Goal: Transaction & Acquisition: Download file/media

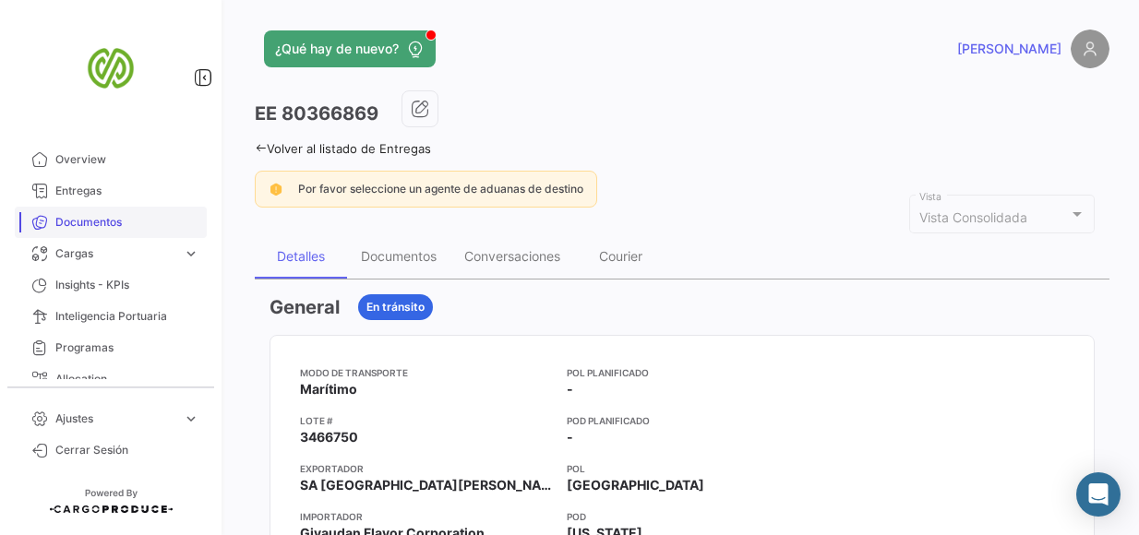
click at [125, 224] on span "Documentos" at bounding box center [127, 222] width 144 height 17
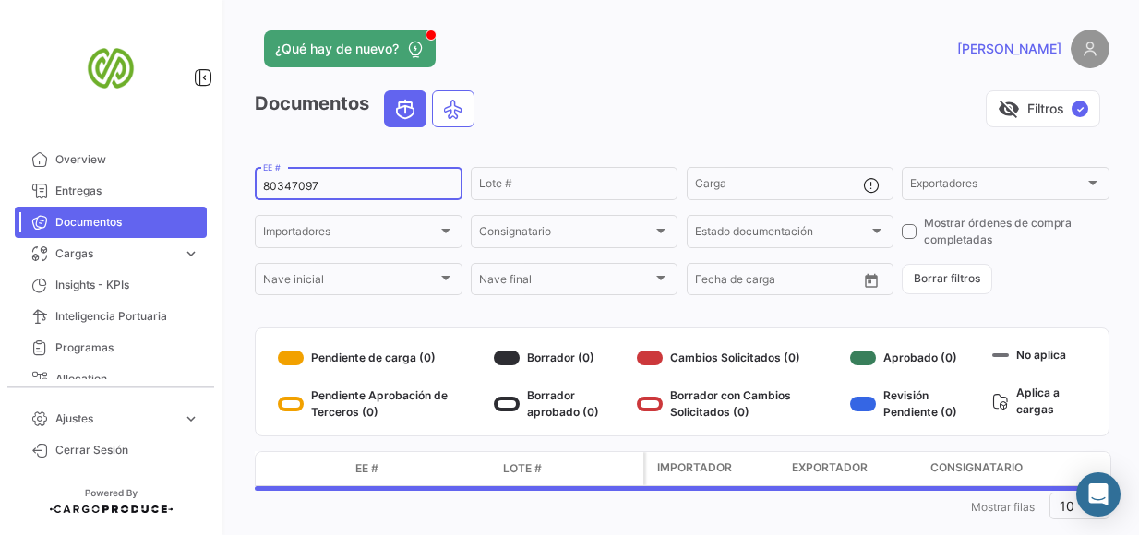
drag, startPoint x: 332, startPoint y: 185, endPoint x: 250, endPoint y: 180, distance: 82.3
click at [250, 180] on div "¿Qué hay de nuevo? [PERSON_NAME] Documentos visibility_off Filtros ✓ 80347097 E…" at bounding box center [681, 267] width 913 height 535
paste input "70963"
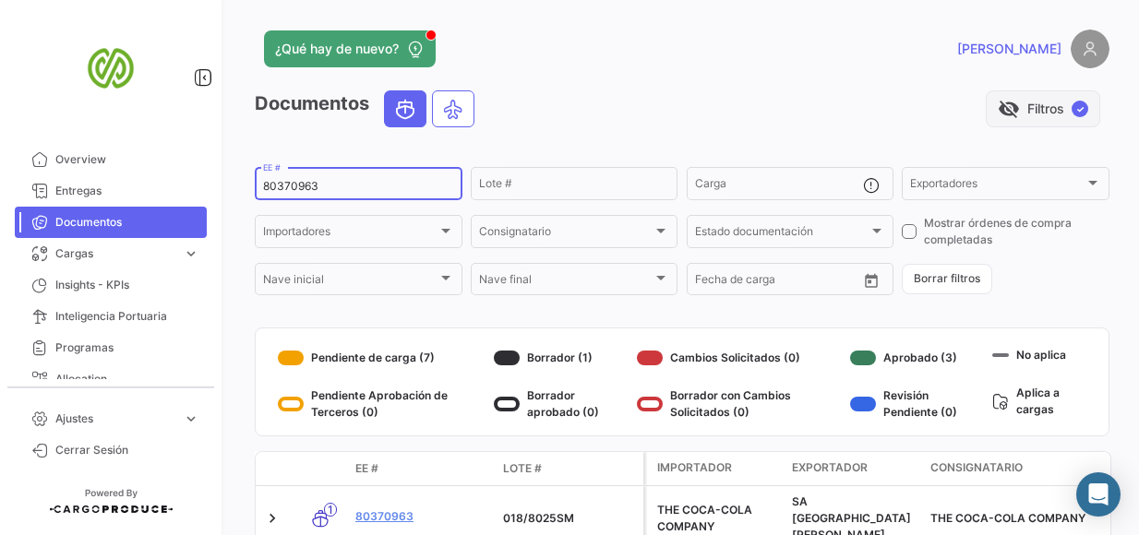
type input "80370963"
click at [1071, 101] on span "✓" at bounding box center [1079, 109] width 17 height 17
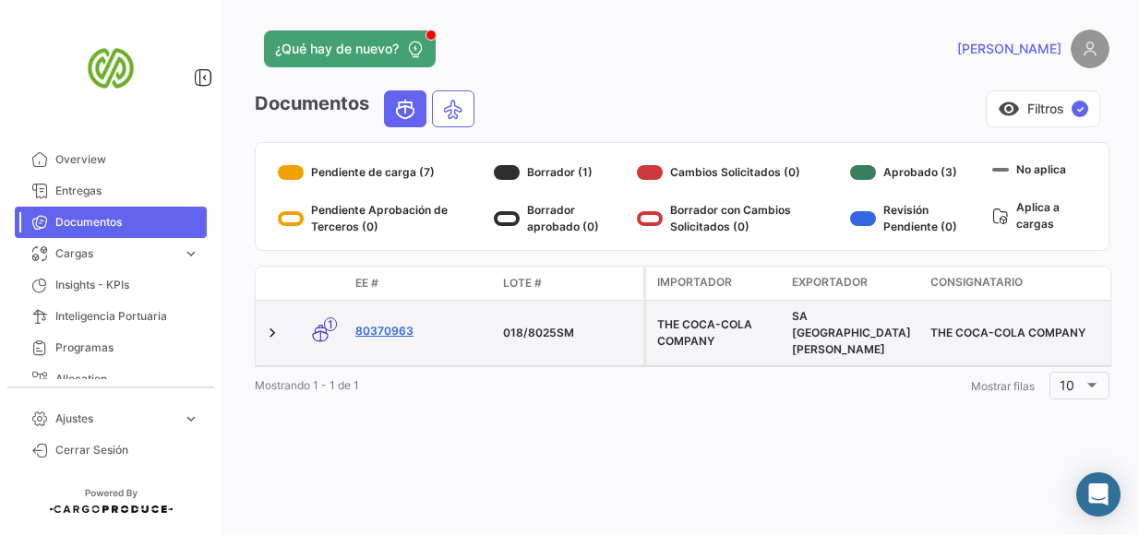
click at [399, 323] on link "80370963" at bounding box center [421, 331] width 133 height 17
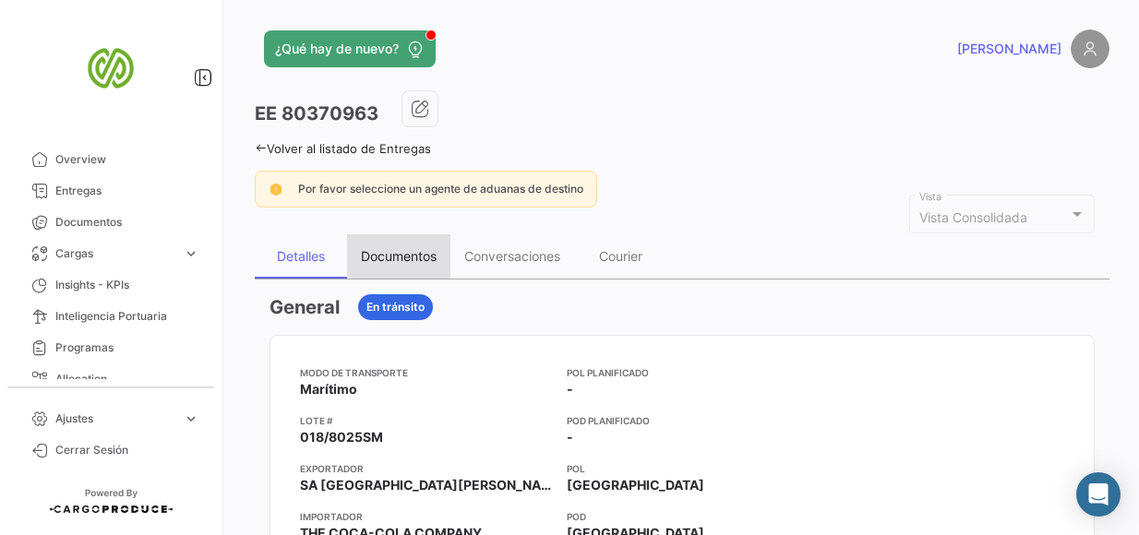
click at [386, 251] on div "Documentos" at bounding box center [399, 256] width 76 height 16
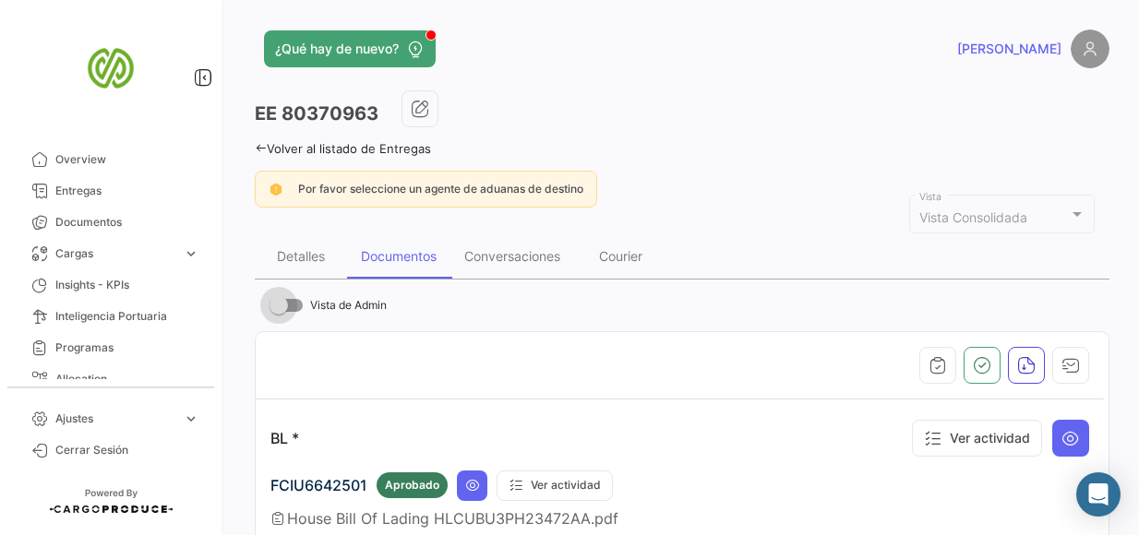
click at [308, 302] on label "Vista de Admin" at bounding box center [327, 305] width 117 height 22
click at [279, 312] on input "Vista de Admin" at bounding box center [278, 312] width 1 height 1
checkbox input "true"
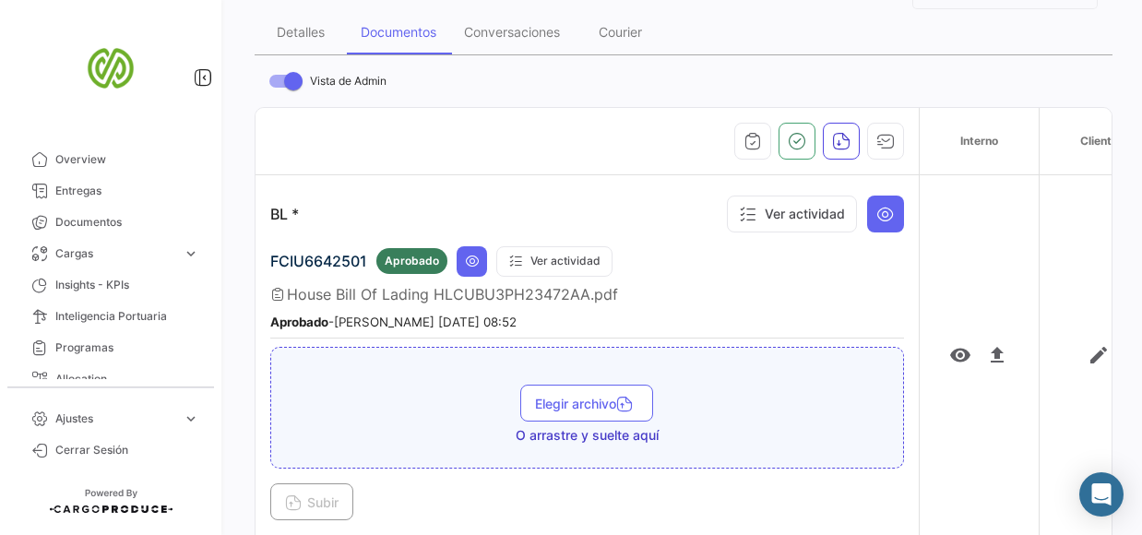
scroll to position [233, 0]
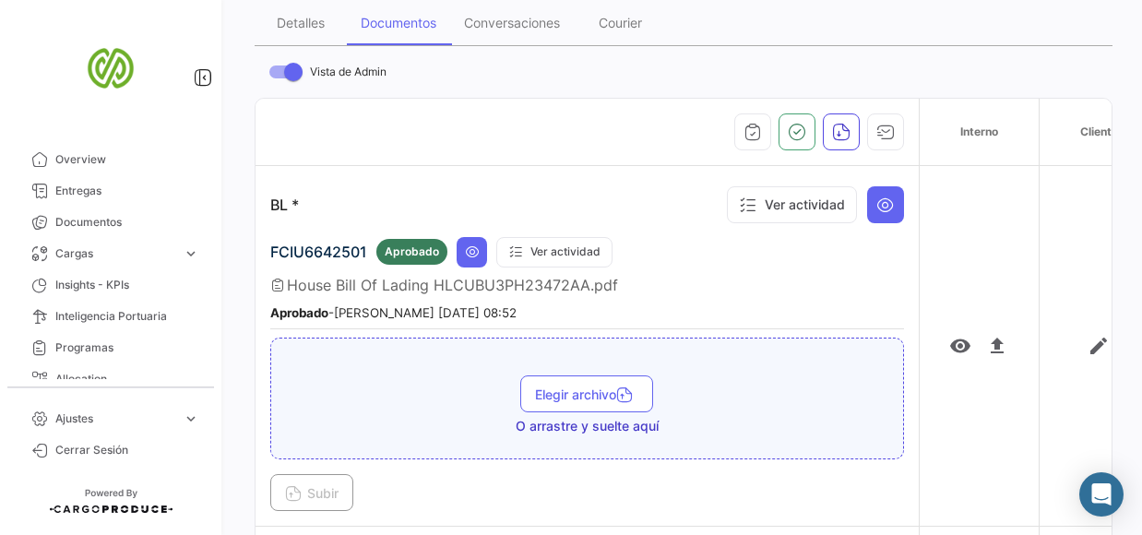
click at [463, 280] on span "House Bill Of Lading HLCUBU3PH23472AA.pdf" at bounding box center [452, 285] width 331 height 18
click at [957, 344] on mat-icon "visibility" at bounding box center [960, 346] width 22 height 22
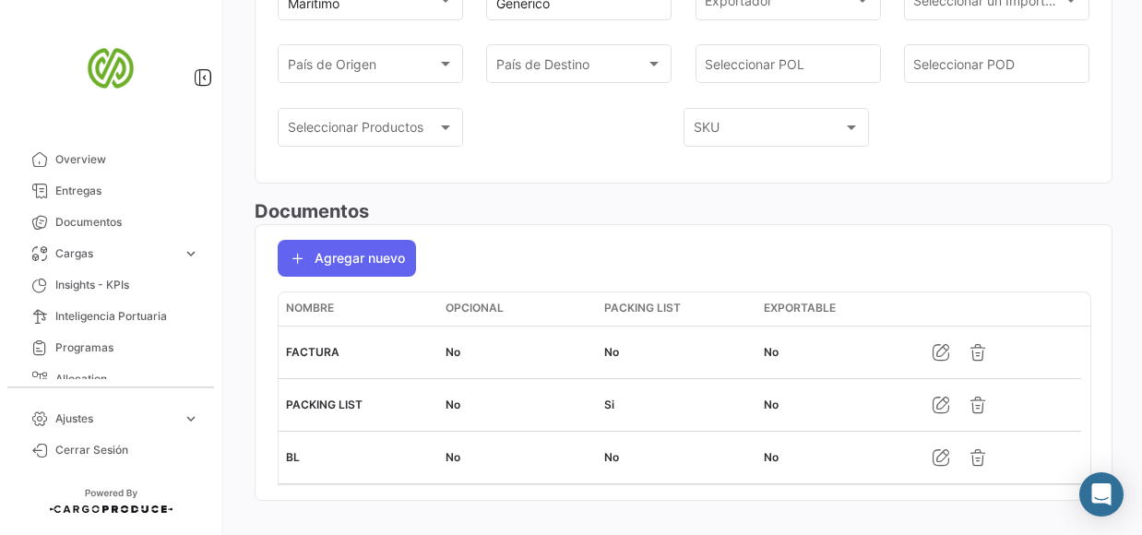
scroll to position [231, 0]
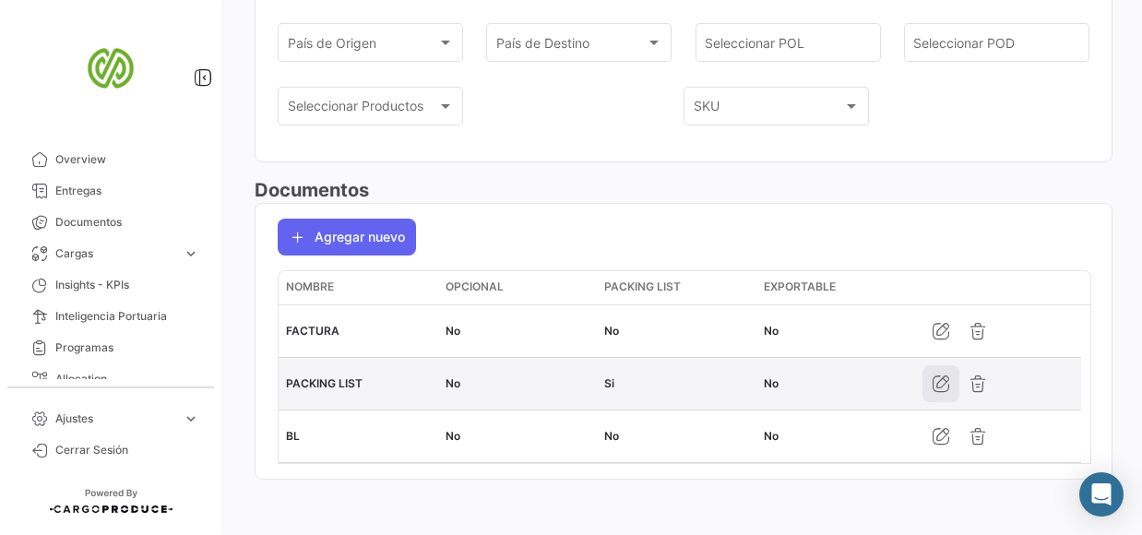
click at [940, 379] on icon "button" at bounding box center [941, 384] width 18 height 18
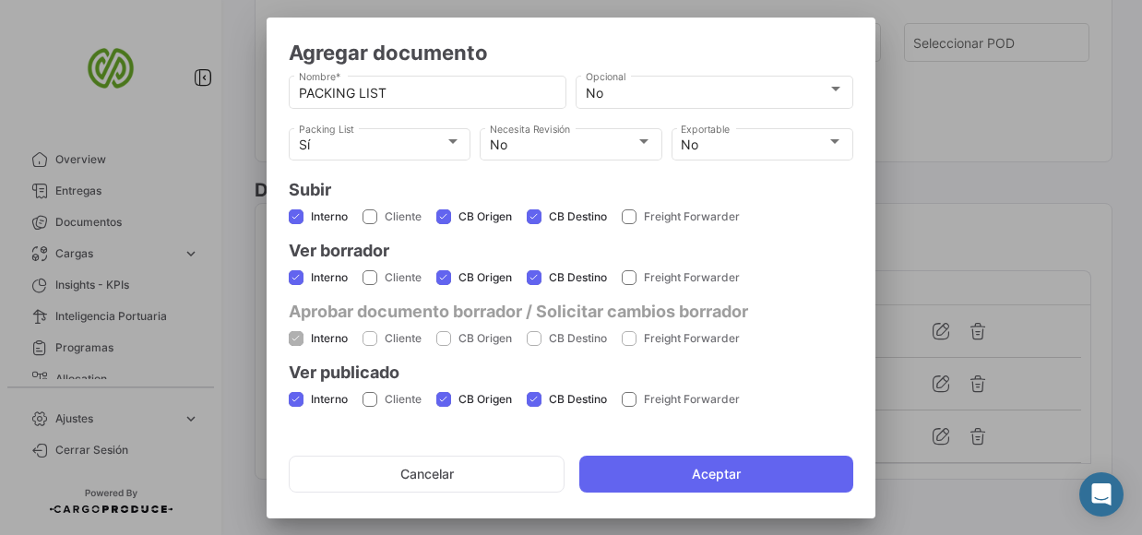
scroll to position [146, 0]
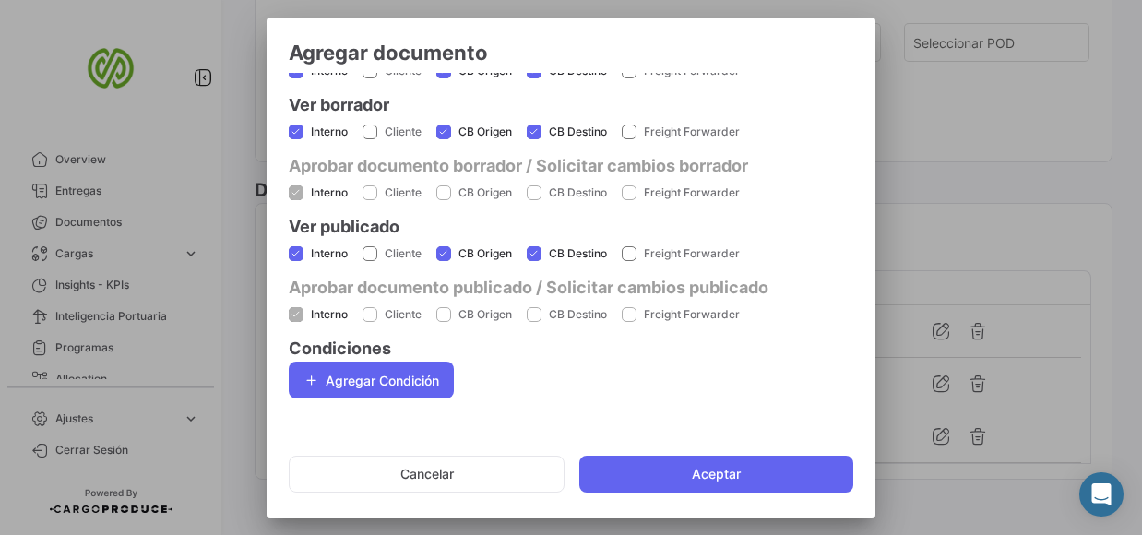
click at [964, 189] on div at bounding box center [571, 267] width 1142 height 535
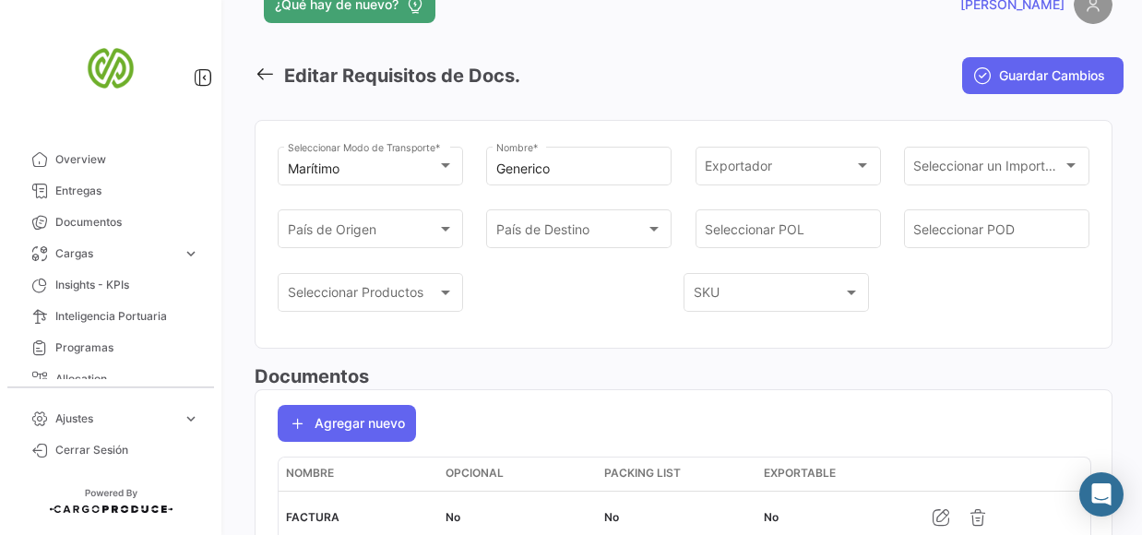
scroll to position [0, 0]
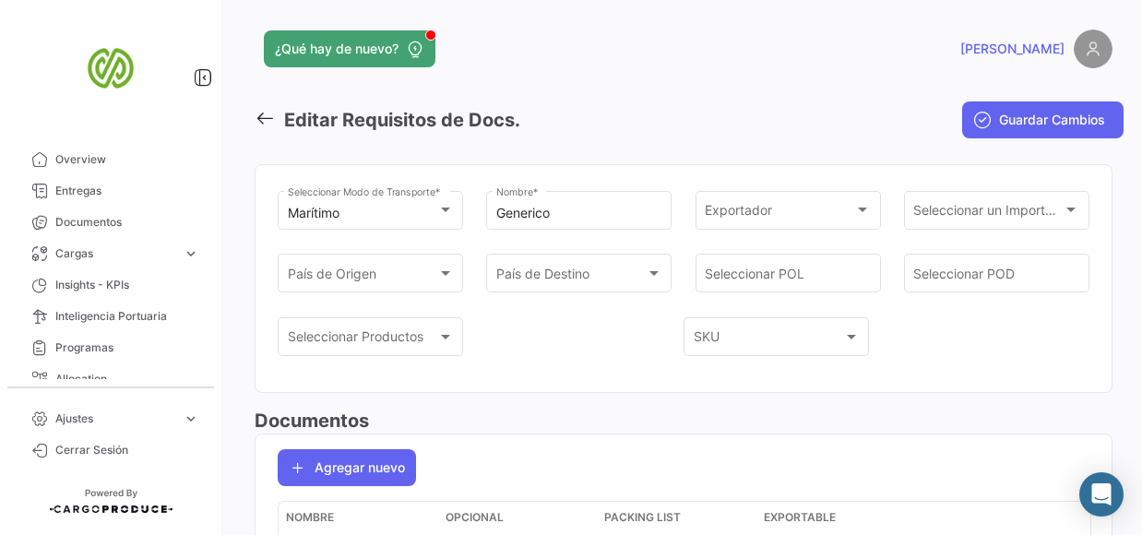
click at [268, 119] on icon at bounding box center [265, 118] width 20 height 20
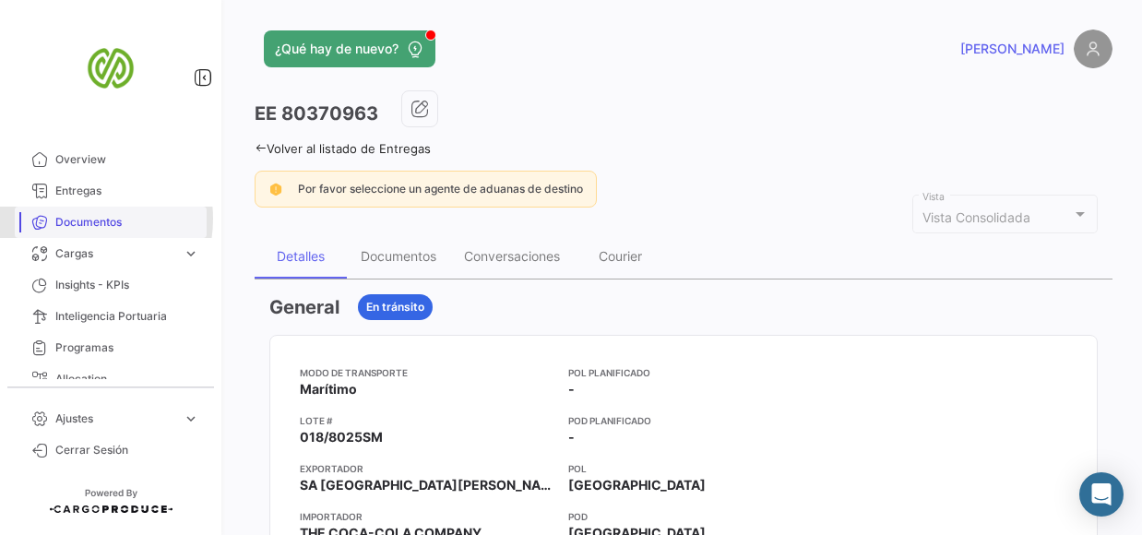
click at [74, 219] on span "Documentos" at bounding box center [127, 222] width 144 height 17
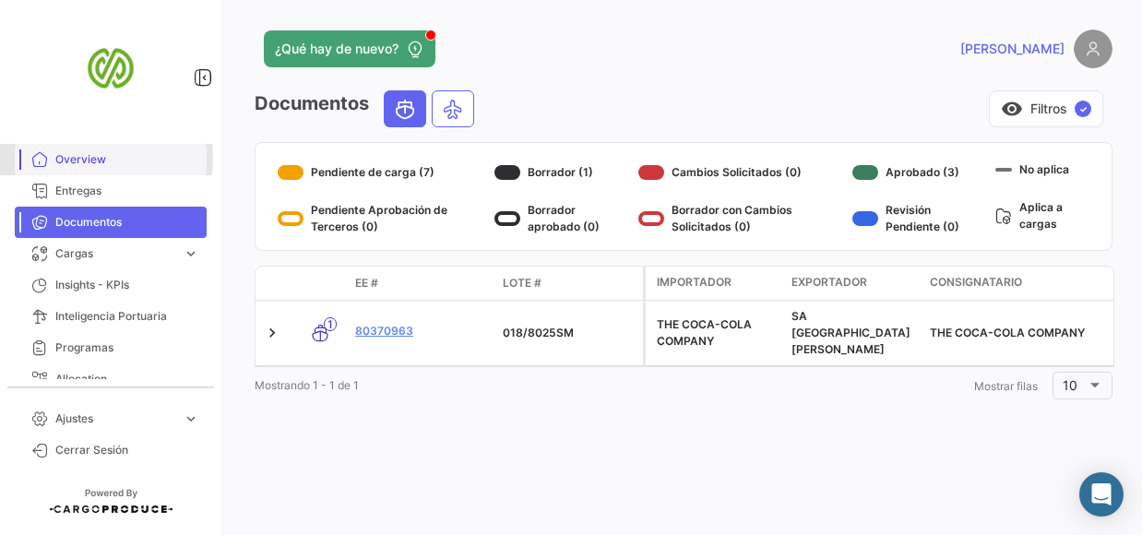
click at [94, 158] on span "Overview" at bounding box center [127, 159] width 144 height 17
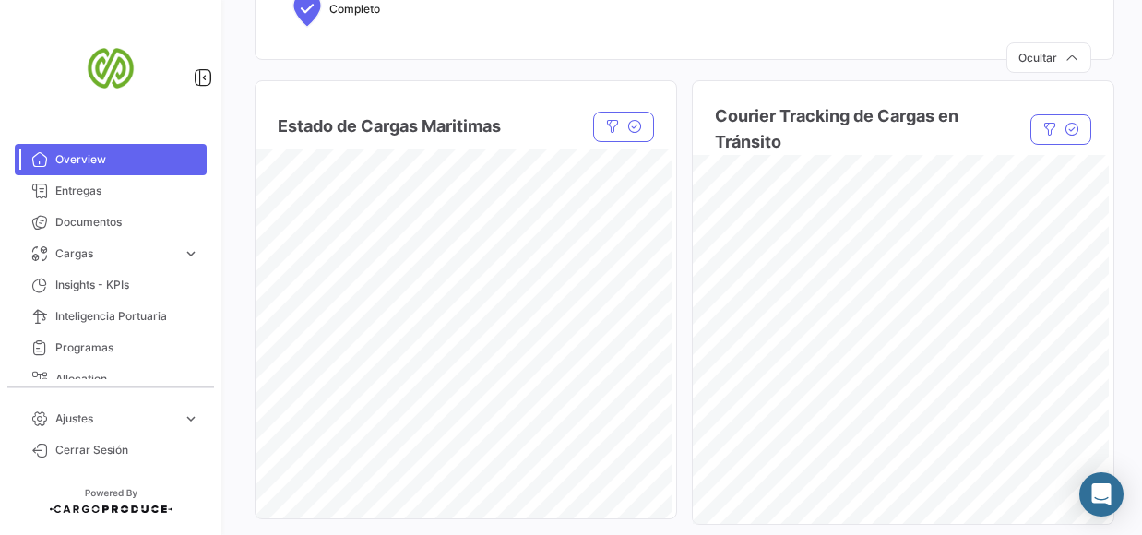
scroll to position [1013, 0]
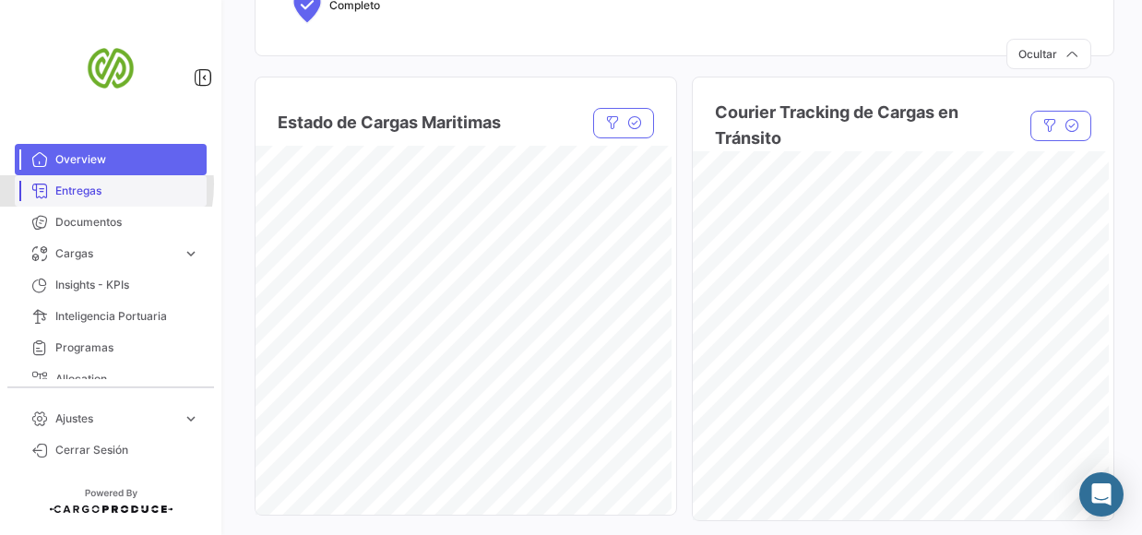
click at [78, 185] on span "Entregas" at bounding box center [127, 191] width 144 height 17
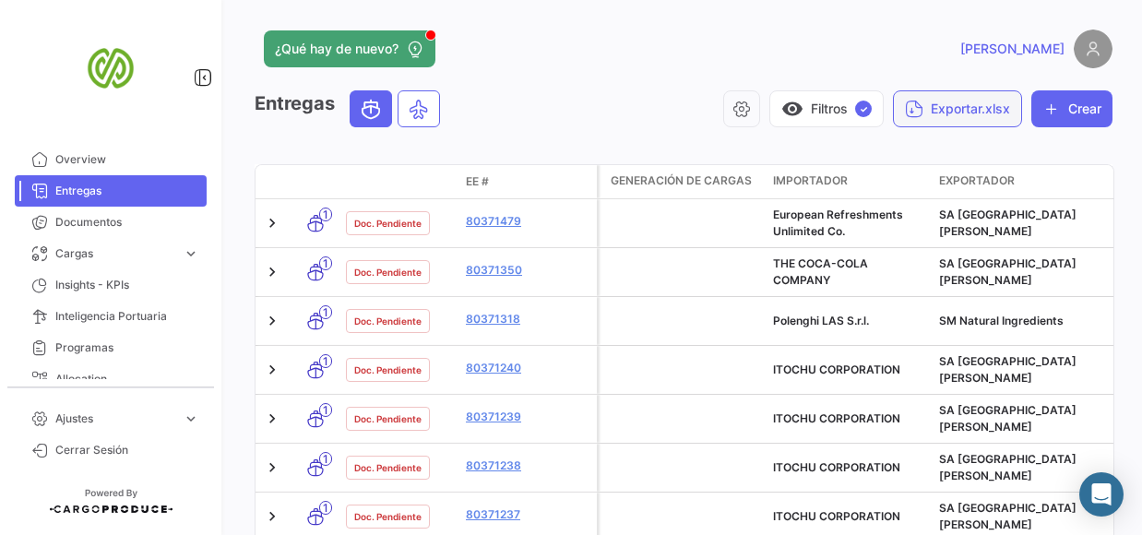
click at [921, 113] on button "Exportar.xlsx" at bounding box center [957, 108] width 129 height 37
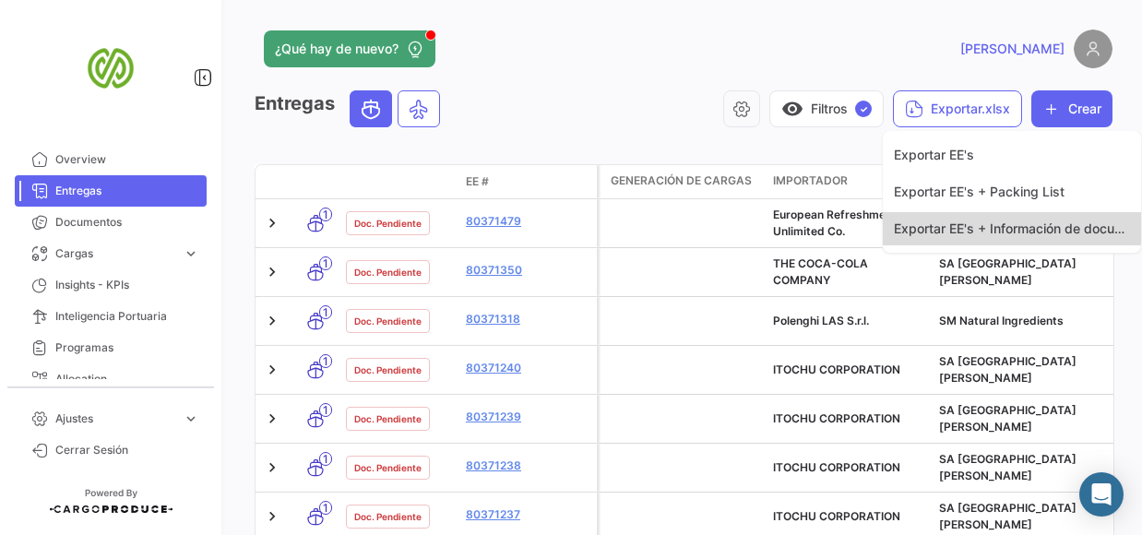
click at [938, 223] on span "Exportar EE's + Información de documentos" at bounding box center [1027, 229] width 266 height 16
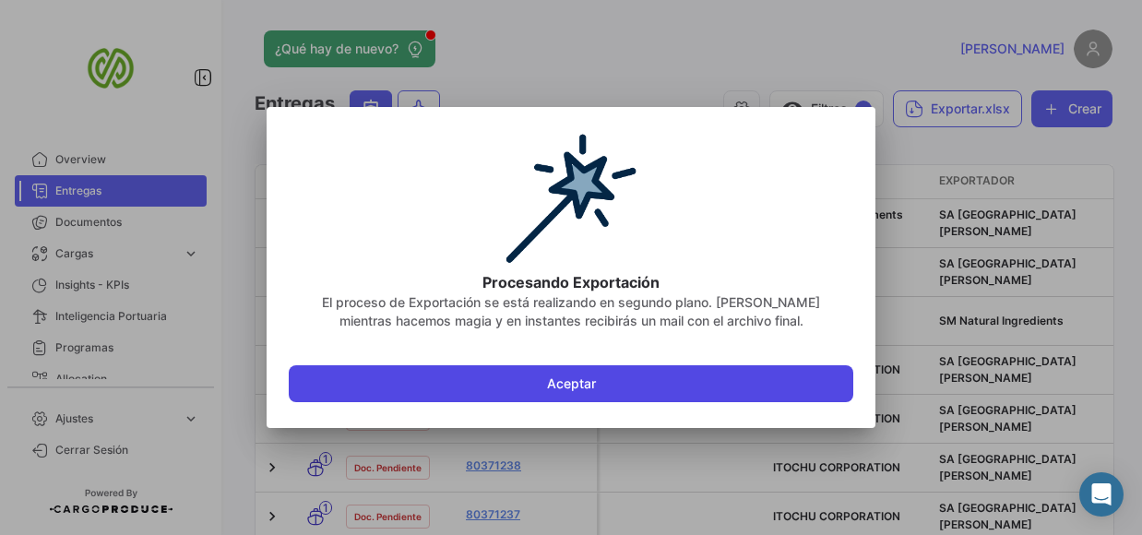
click at [678, 377] on button "Aceptar" at bounding box center [571, 383] width 565 height 37
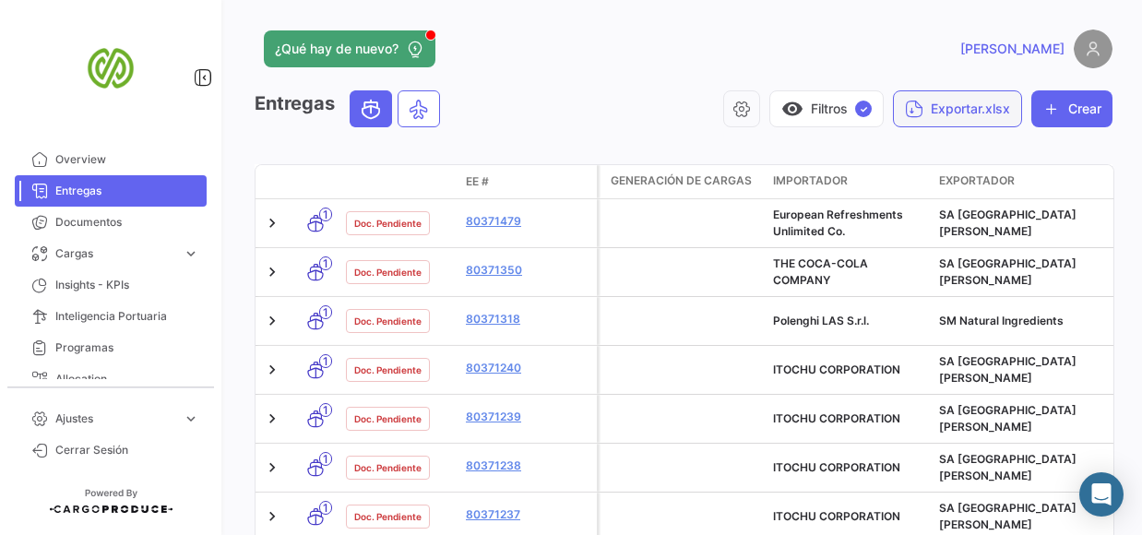
click at [965, 104] on button "Exportar.xlsx" at bounding box center [957, 108] width 129 height 37
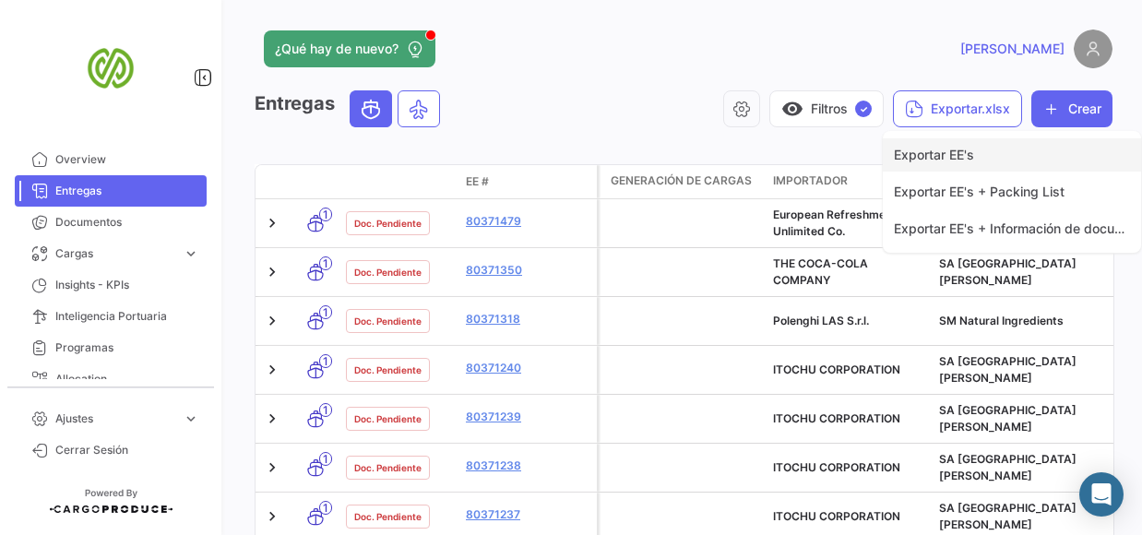
click at [967, 144] on button "Exportar EE's" at bounding box center [1012, 154] width 258 height 33
